Goal: Transaction & Acquisition: Obtain resource

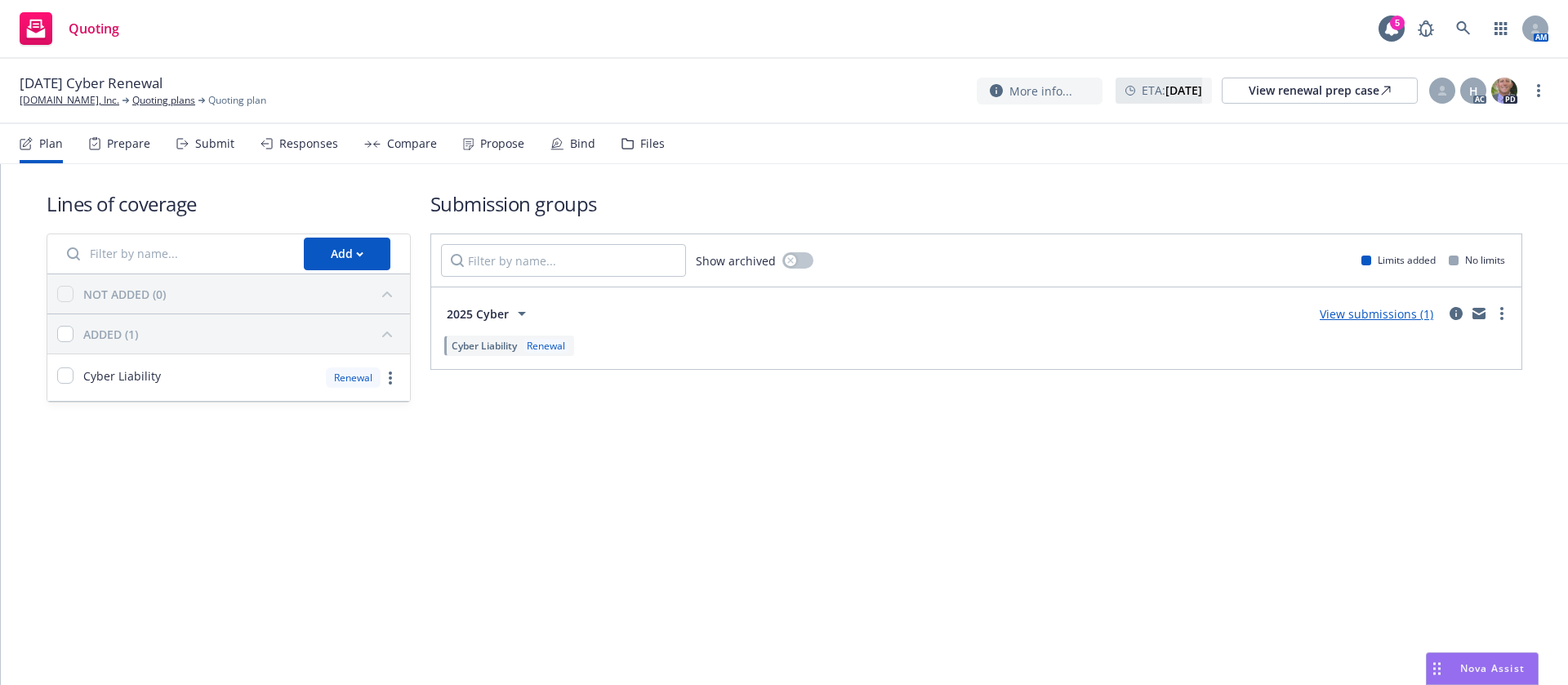
click at [488, 141] on div "Propose" at bounding box center [502, 144] width 44 height 13
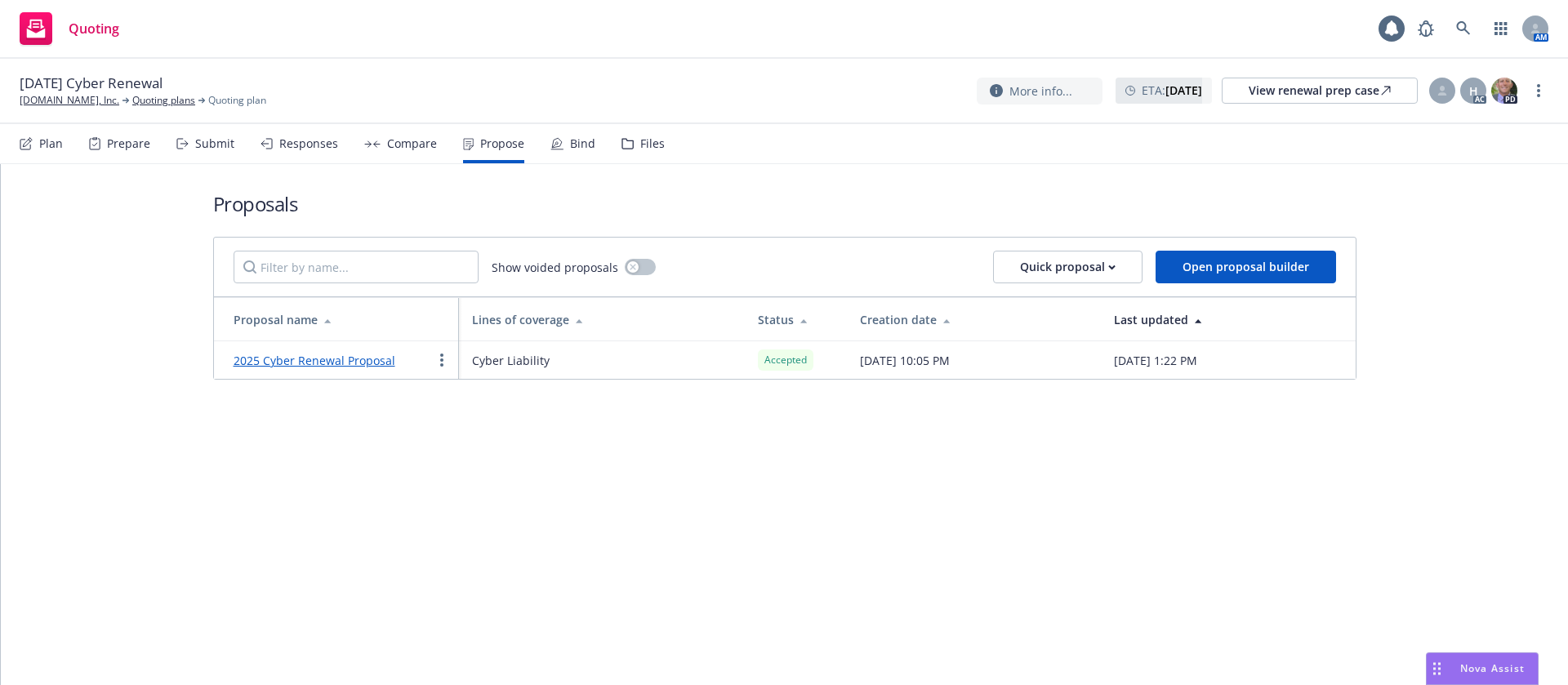
click at [374, 359] on link "2025 Cyber Renewal Proposal" at bounding box center [314, 360] width 161 height 15
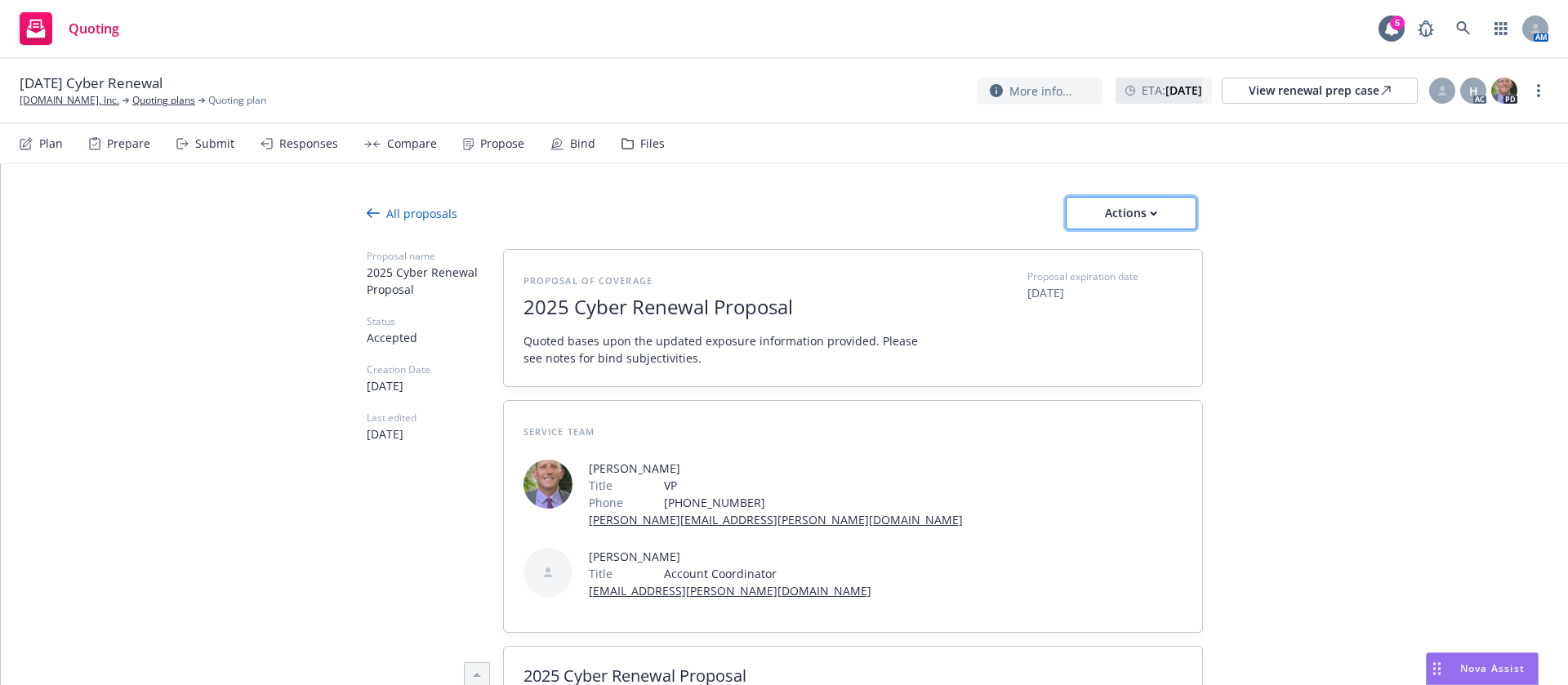
click at [1075, 205] on button "Actions" at bounding box center [1132, 213] width 131 height 33
click at [1108, 287] on span "See client view" at bounding box center [1116, 288] width 120 height 15
type textarea "x"
